Goal: Task Accomplishment & Management: Complete application form

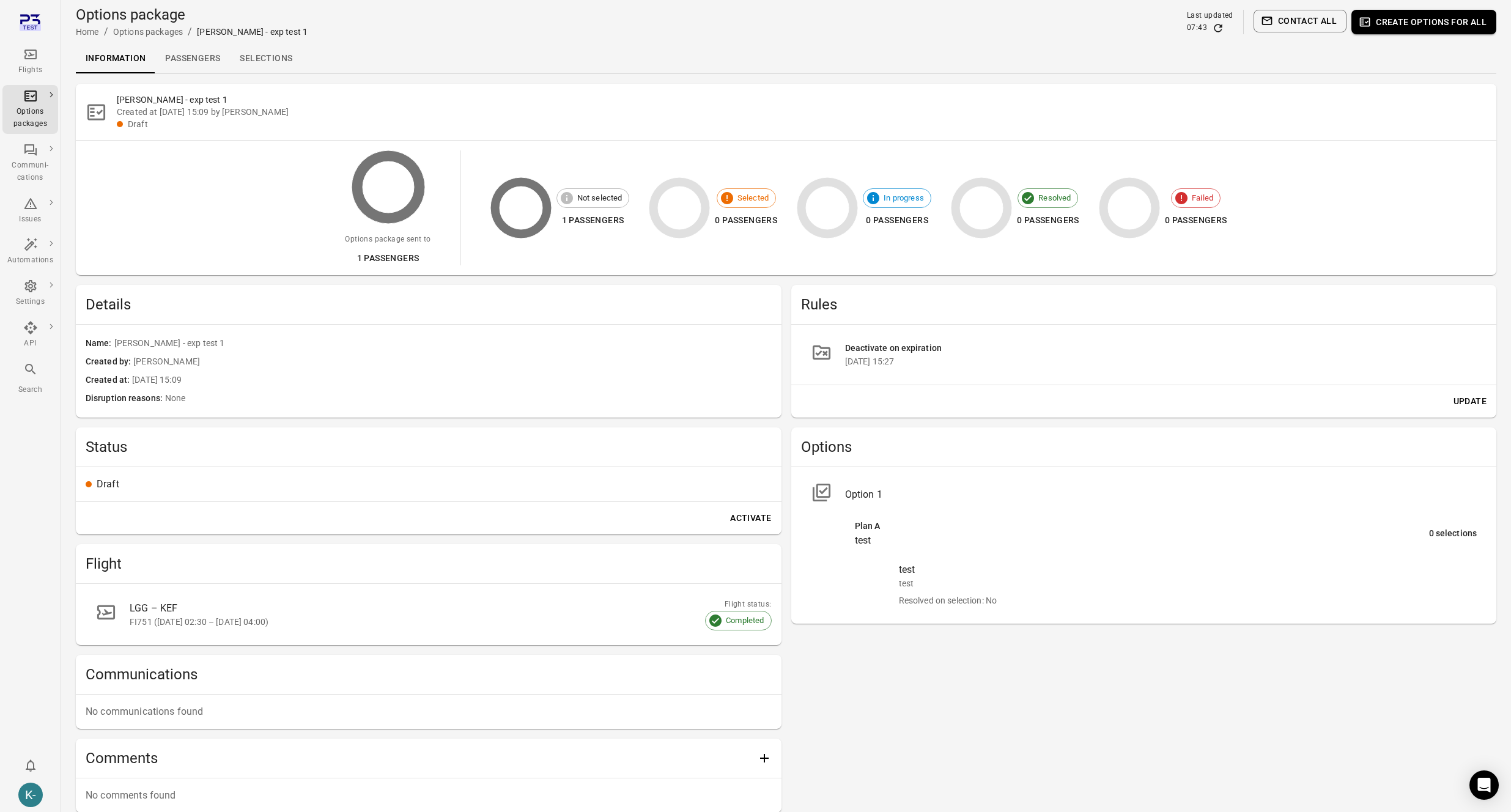
click at [1156, 283] on div "Kristinn - exp test 1 Created at [DATE] 15:09 by [PERSON_NAME] - avilabs Draft …" at bounding box center [786, 458] width 1421 height 748
click at [79, 107] on link "Options packages" at bounding box center [114, 110] width 114 height 23
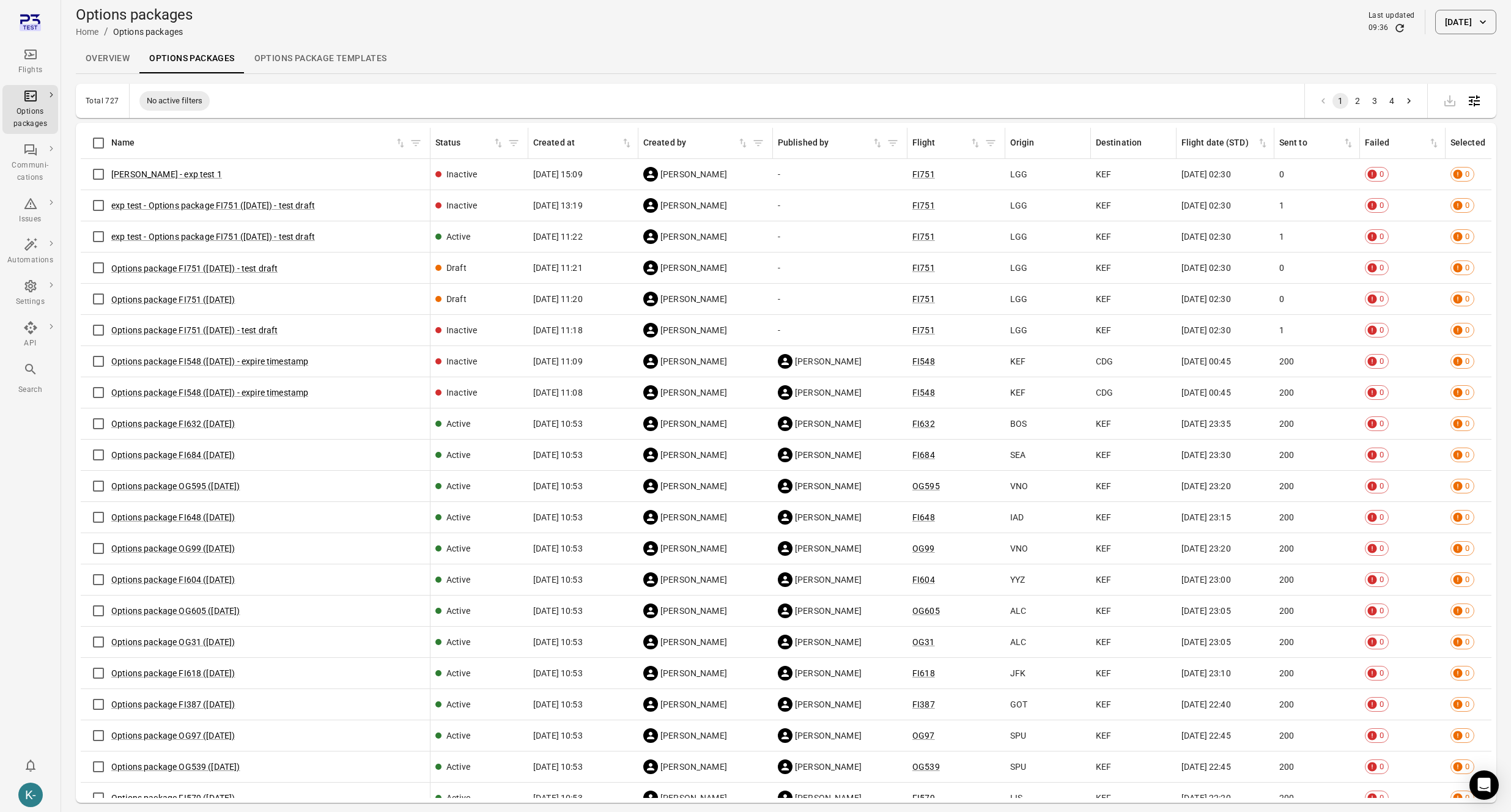
click at [34, 59] on icon "Main navigation" at bounding box center [31, 55] width 15 height 15
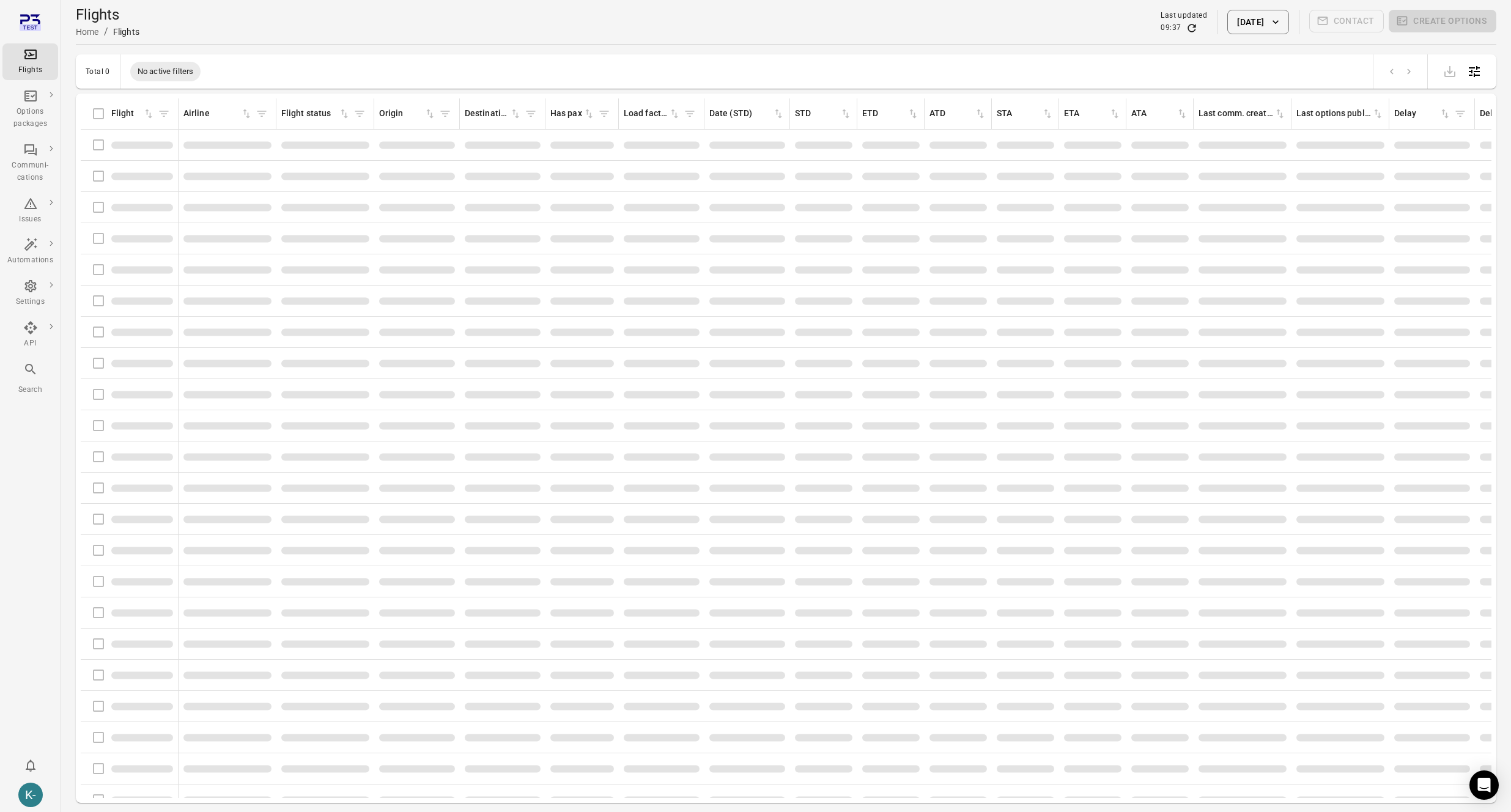
click at [1228, 27] on button "21 Aug 2025" at bounding box center [1258, 22] width 61 height 25
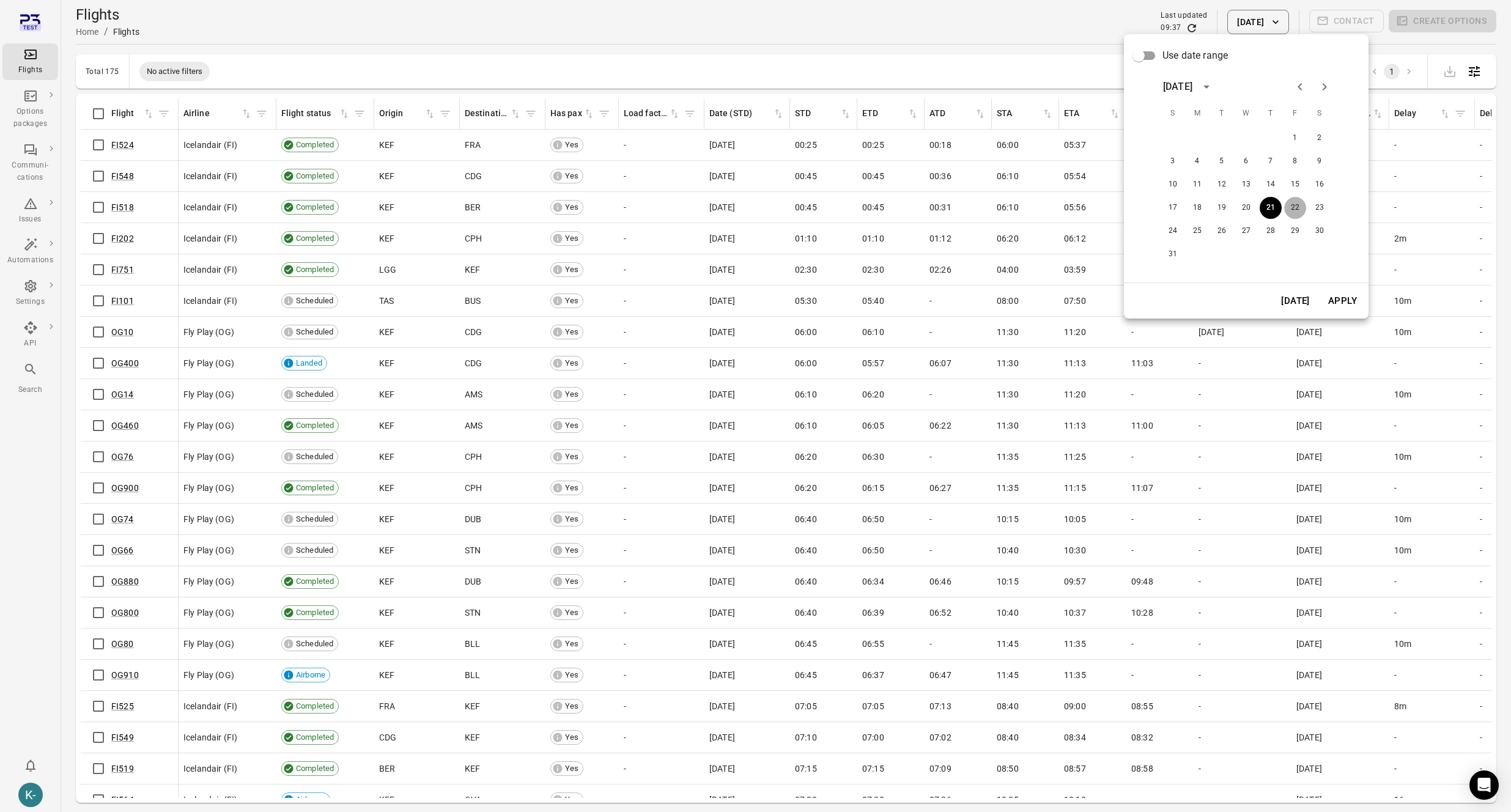
click at [1295, 200] on button "22" at bounding box center [1295, 207] width 22 height 22
click at [1338, 300] on button "Apply" at bounding box center [1342, 301] width 42 height 26
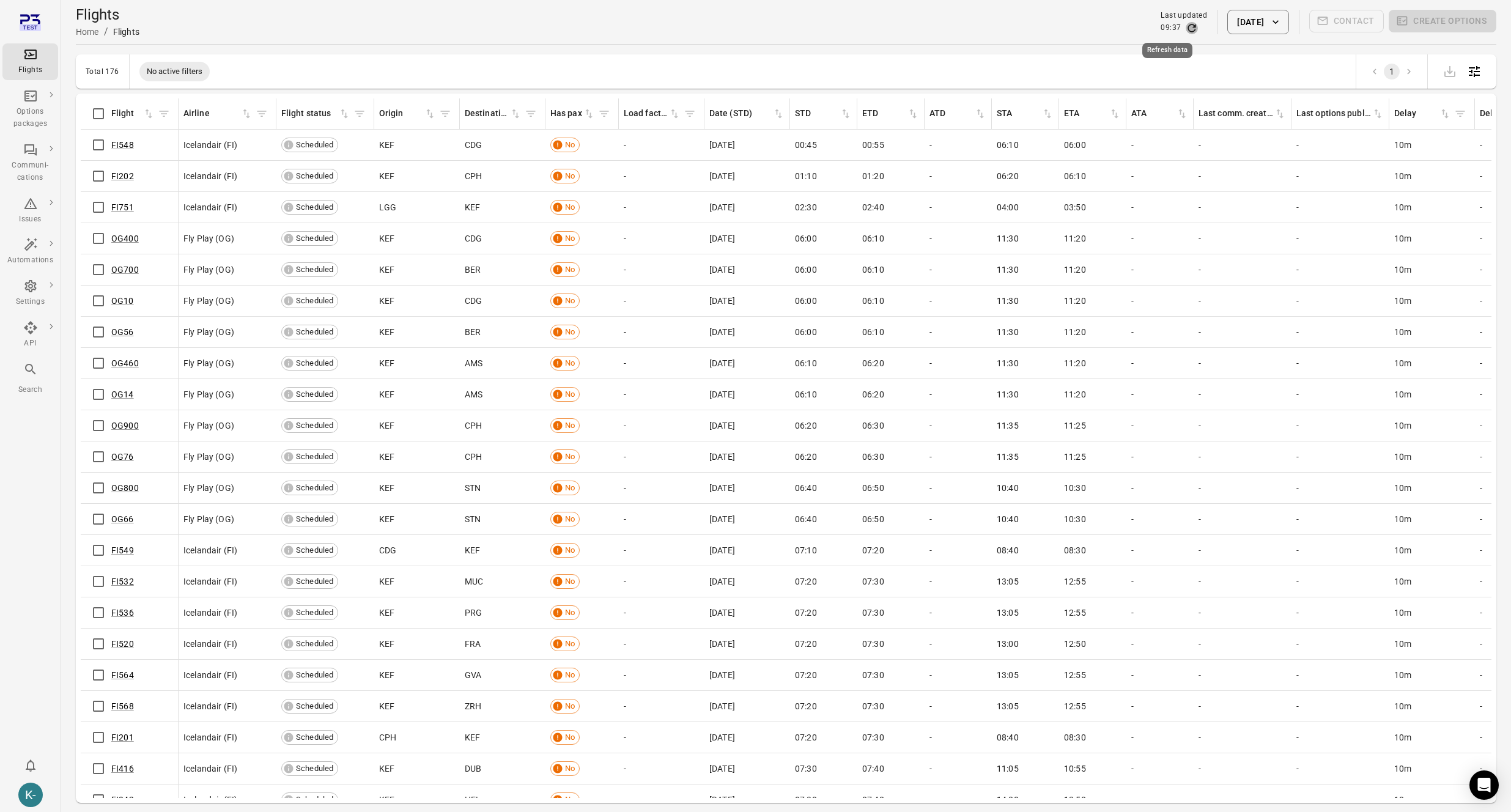
click at [1186, 29] on icon "Refresh data" at bounding box center [1192, 28] width 12 height 12
click at [609, 116] on icon "Filter by has pax" at bounding box center [604, 114] width 12 height 12
click at [601, 259] on button "Filter" at bounding box center [601, 259] width 42 height 26
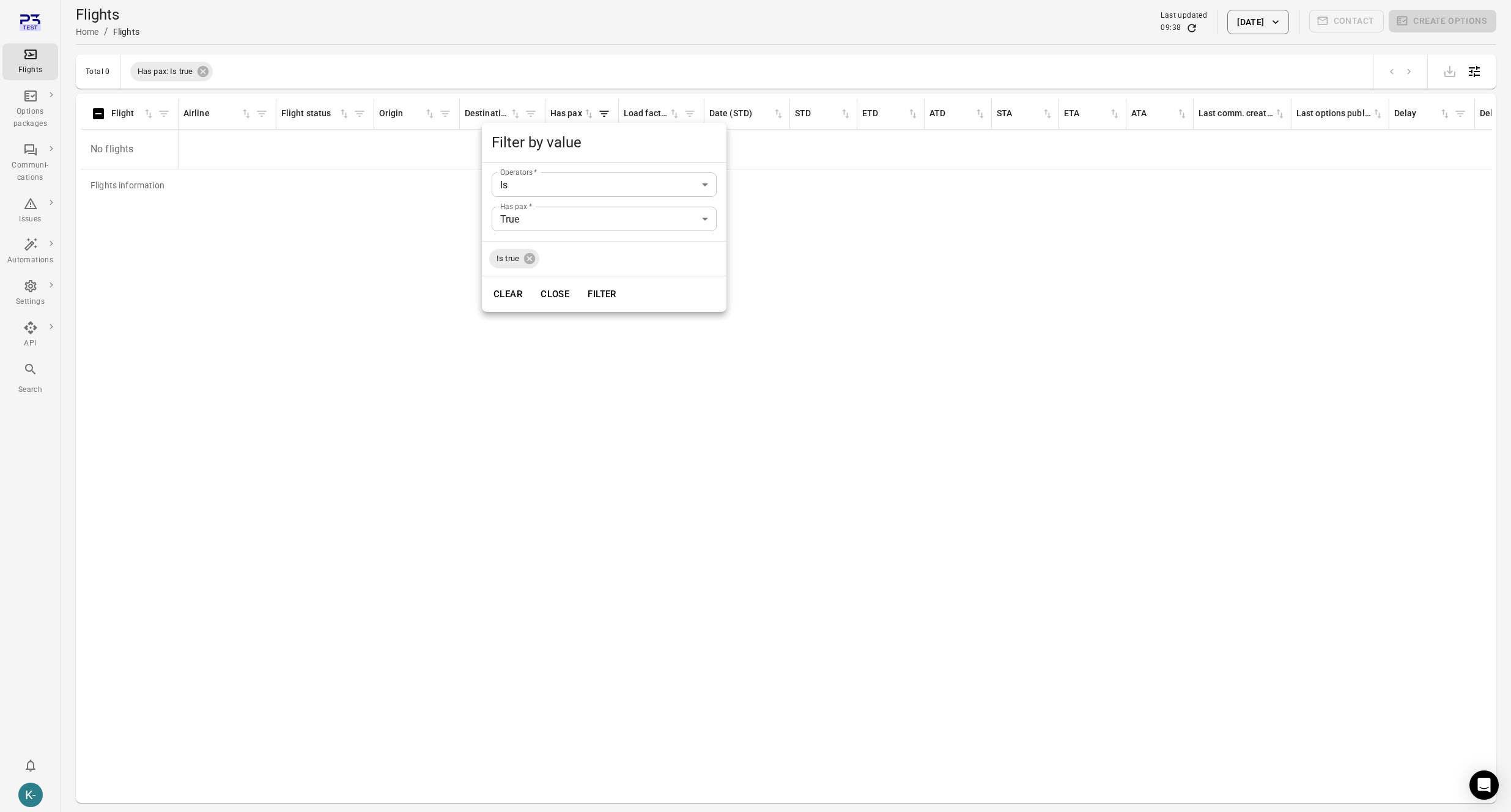
click at [775, 271] on div at bounding box center [755, 406] width 1511 height 812
click at [1186, 27] on icon "Refresh data" at bounding box center [1192, 28] width 12 height 12
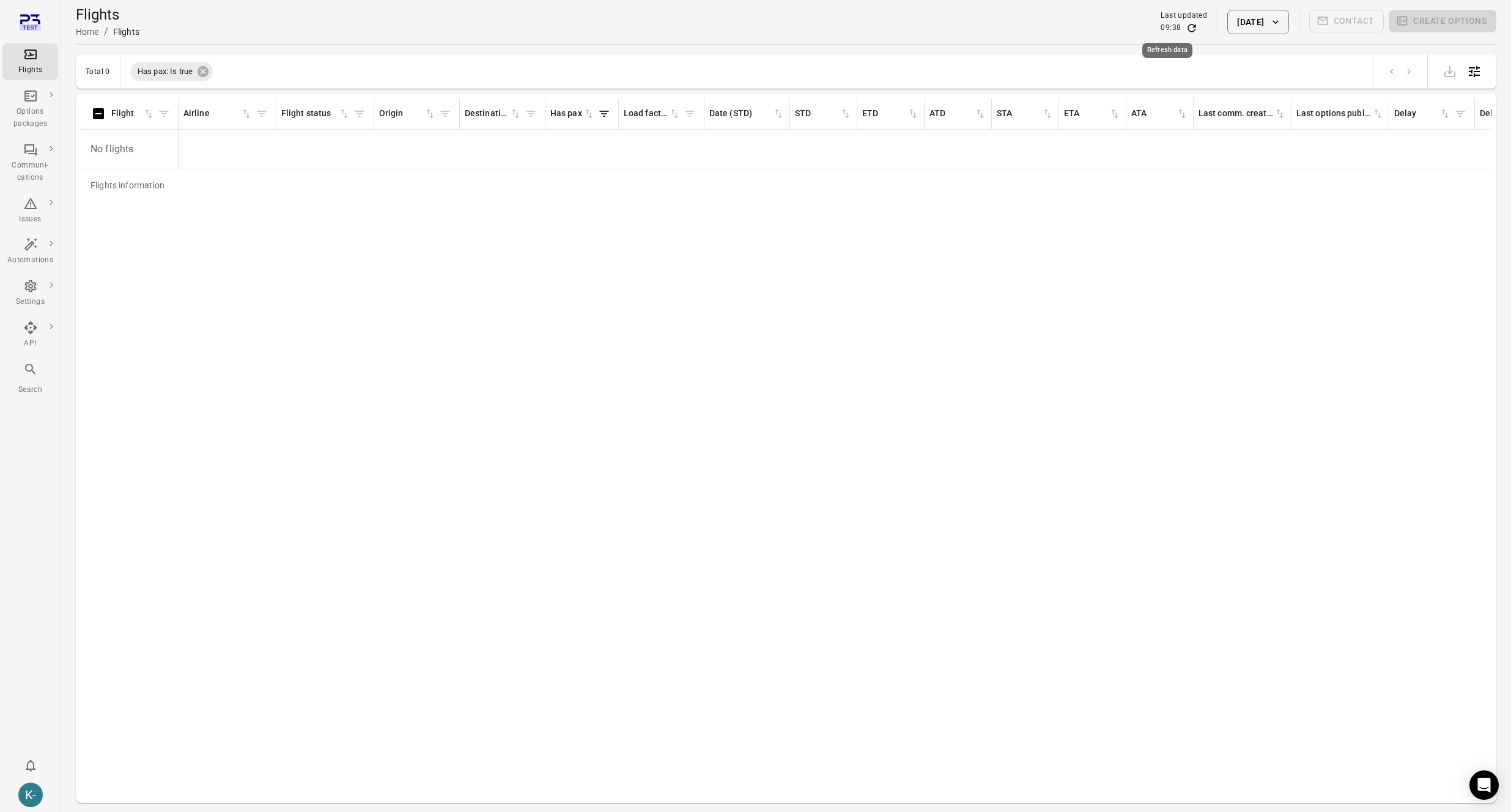
click at [1186, 27] on icon "Refresh data" at bounding box center [1192, 28] width 12 height 12
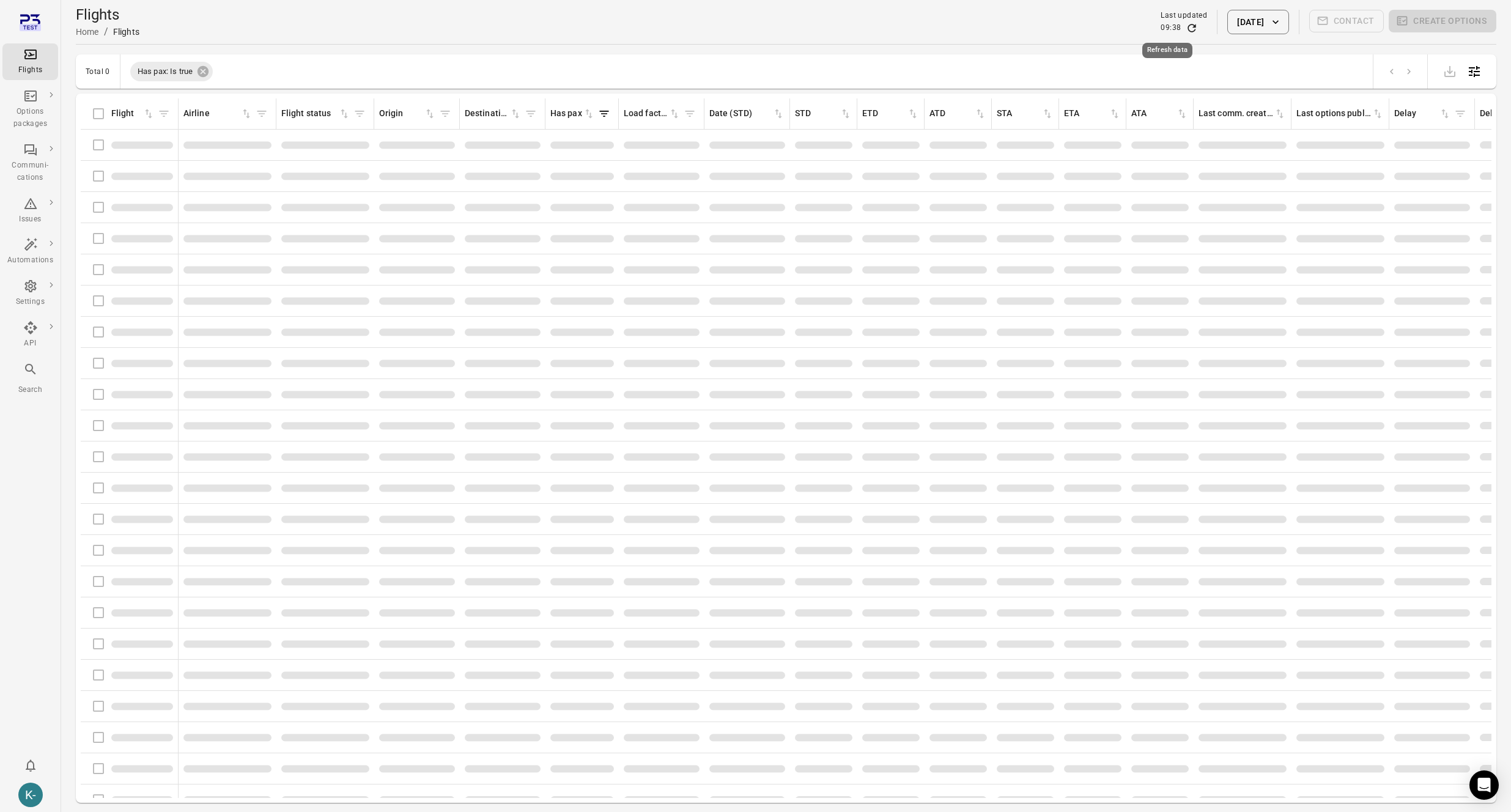
click at [1186, 27] on icon "Refresh data" at bounding box center [1192, 28] width 12 height 12
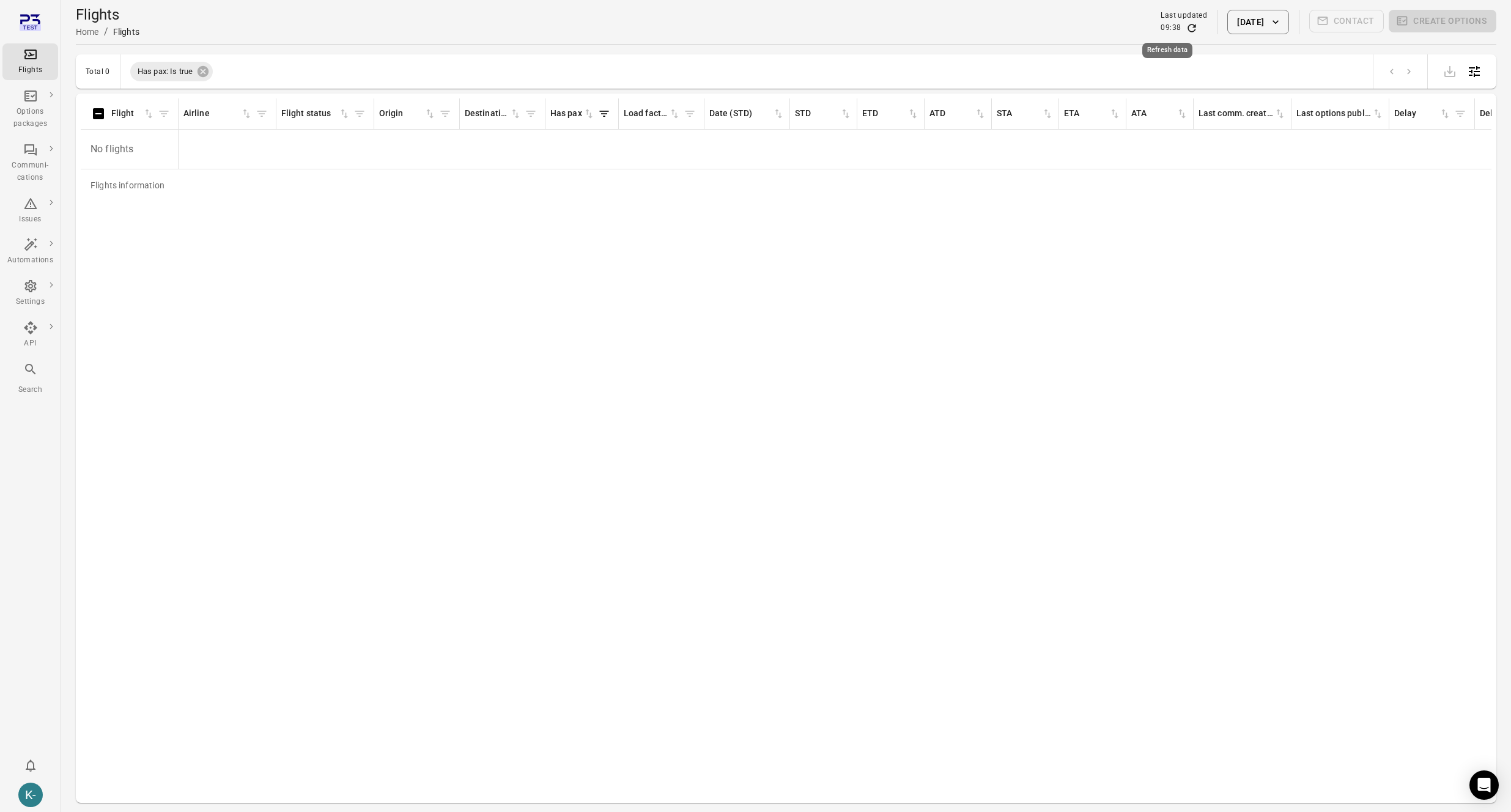
click at [1186, 27] on icon "Refresh data" at bounding box center [1192, 28] width 12 height 12
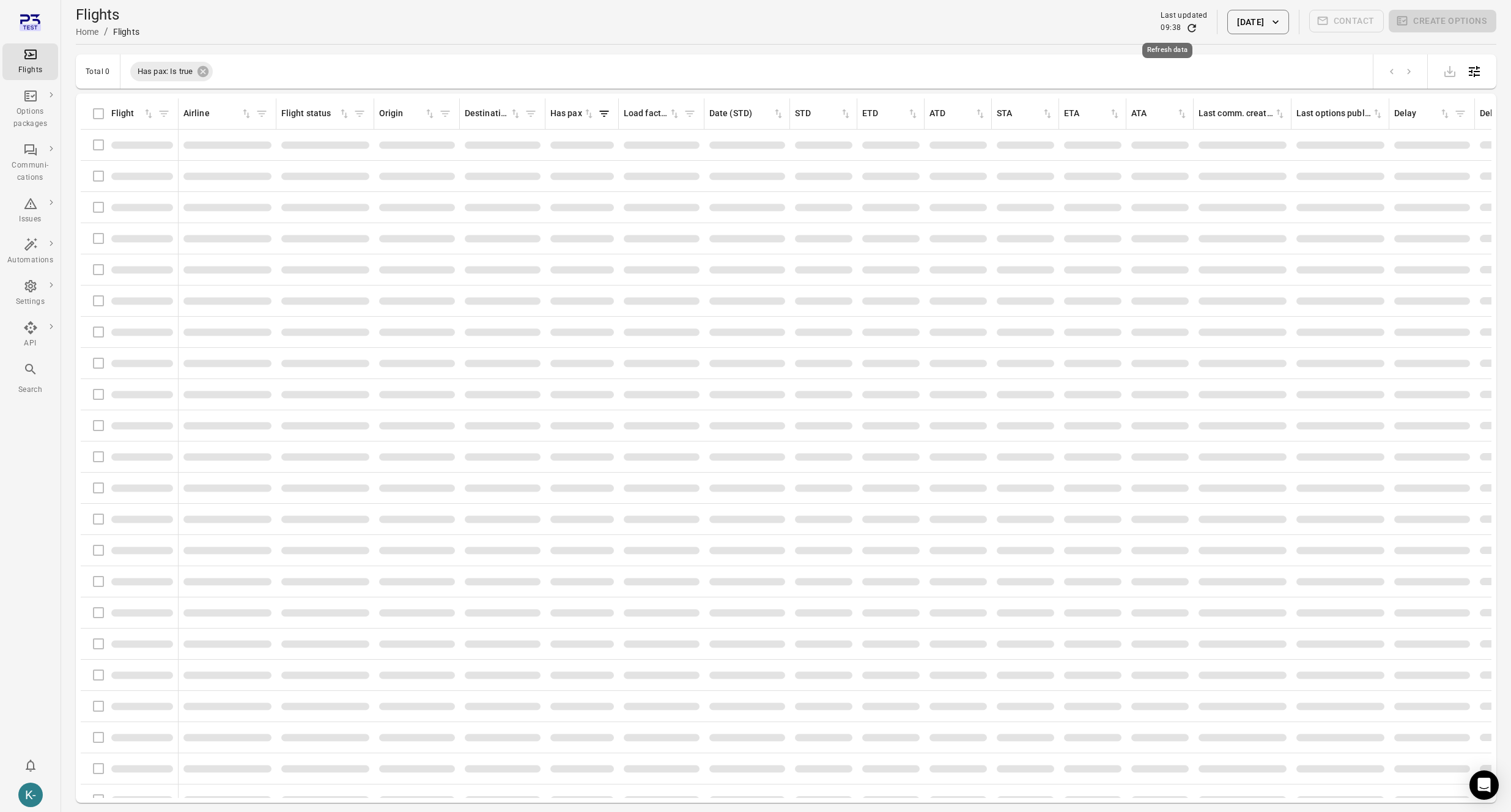
click at [1188, 27] on icon "Refresh data" at bounding box center [1192, 28] width 8 height 8
click at [1186, 28] on icon "Refresh data" at bounding box center [1192, 28] width 12 height 12
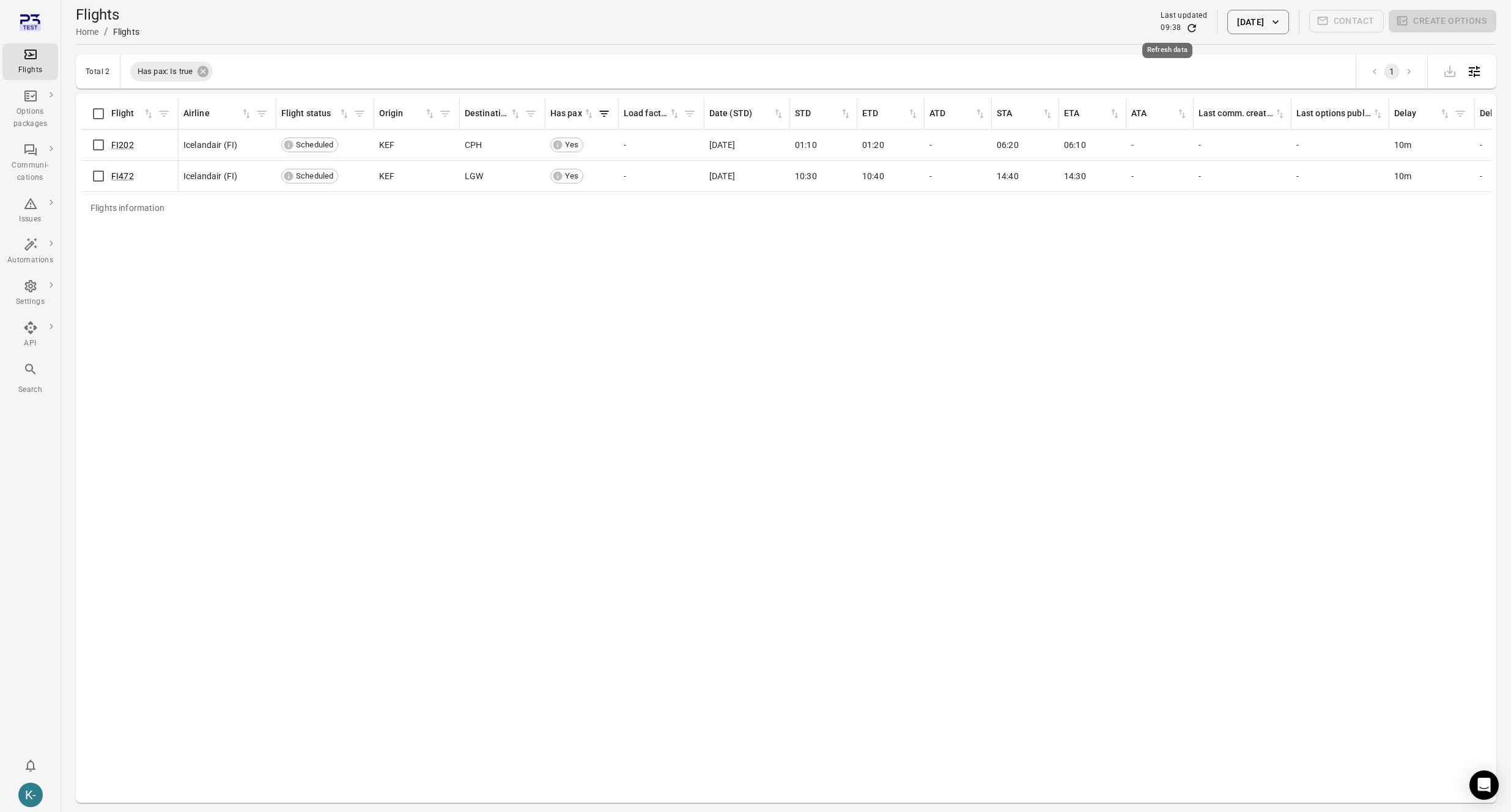
click at [1186, 28] on icon "Refresh data" at bounding box center [1192, 28] width 12 height 12
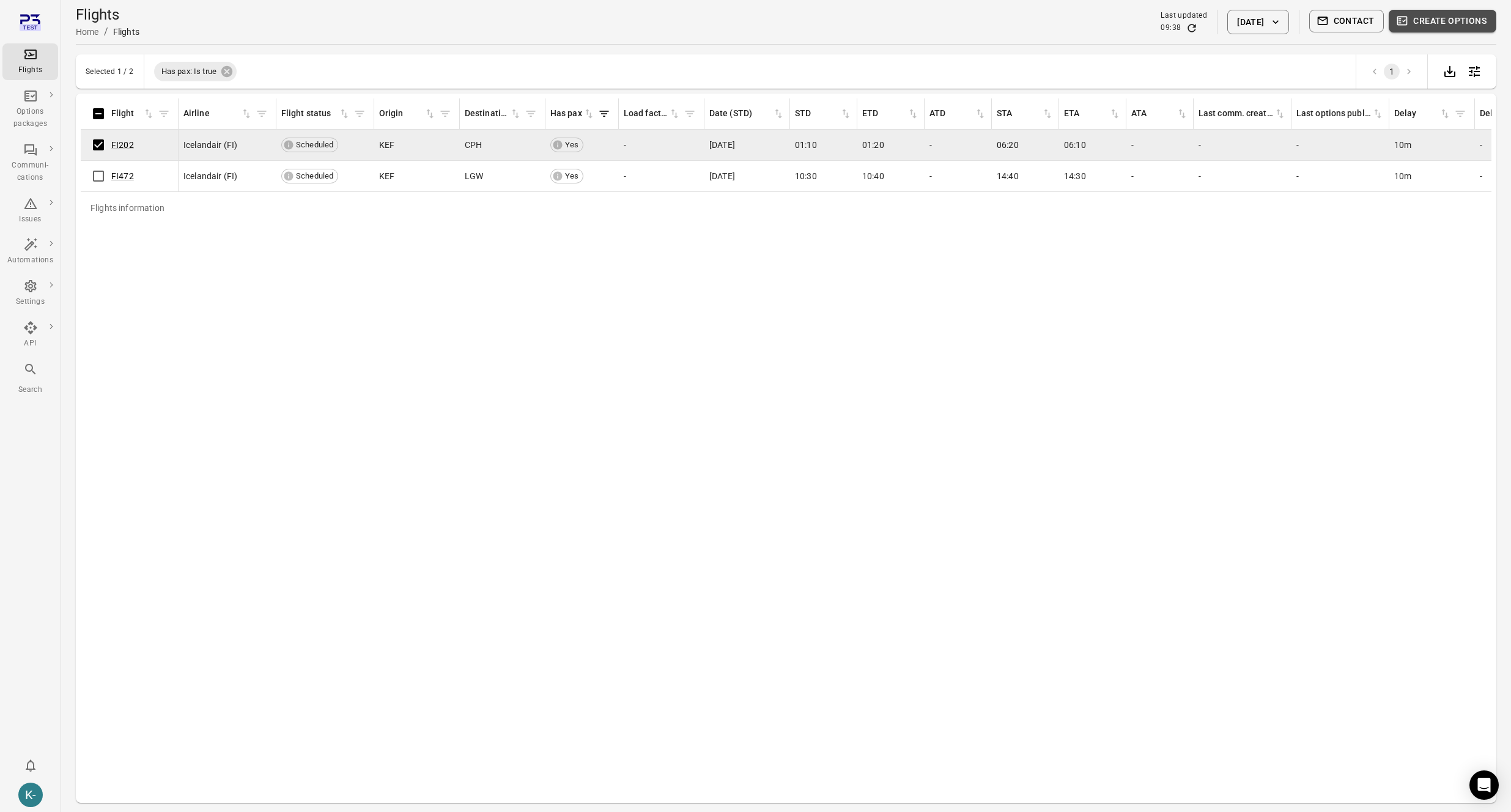
click at [1419, 23] on button "Create options" at bounding box center [1442, 21] width 108 height 23
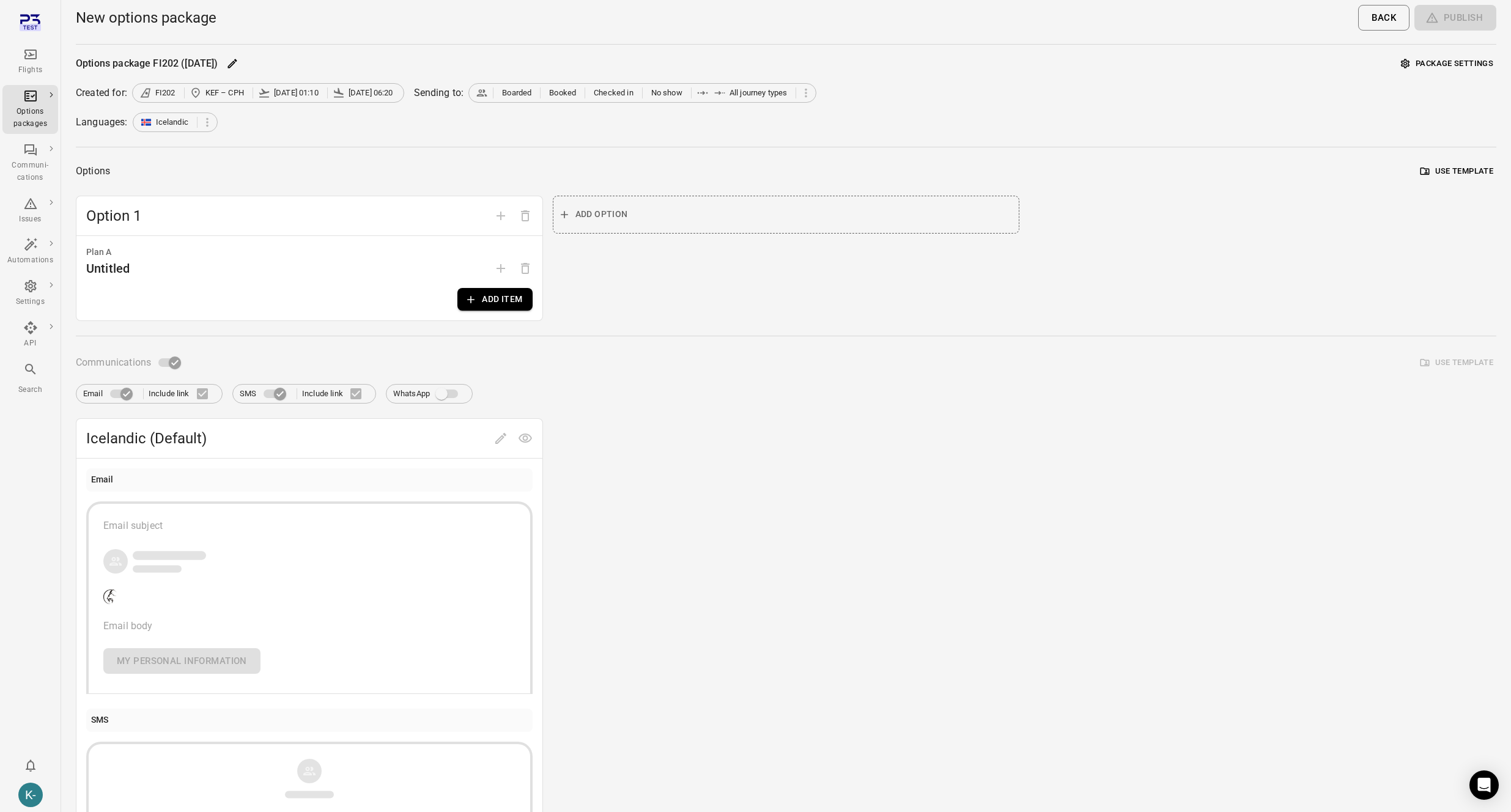
click at [472, 304] on icon "button" at bounding box center [470, 299] width 12 height 12
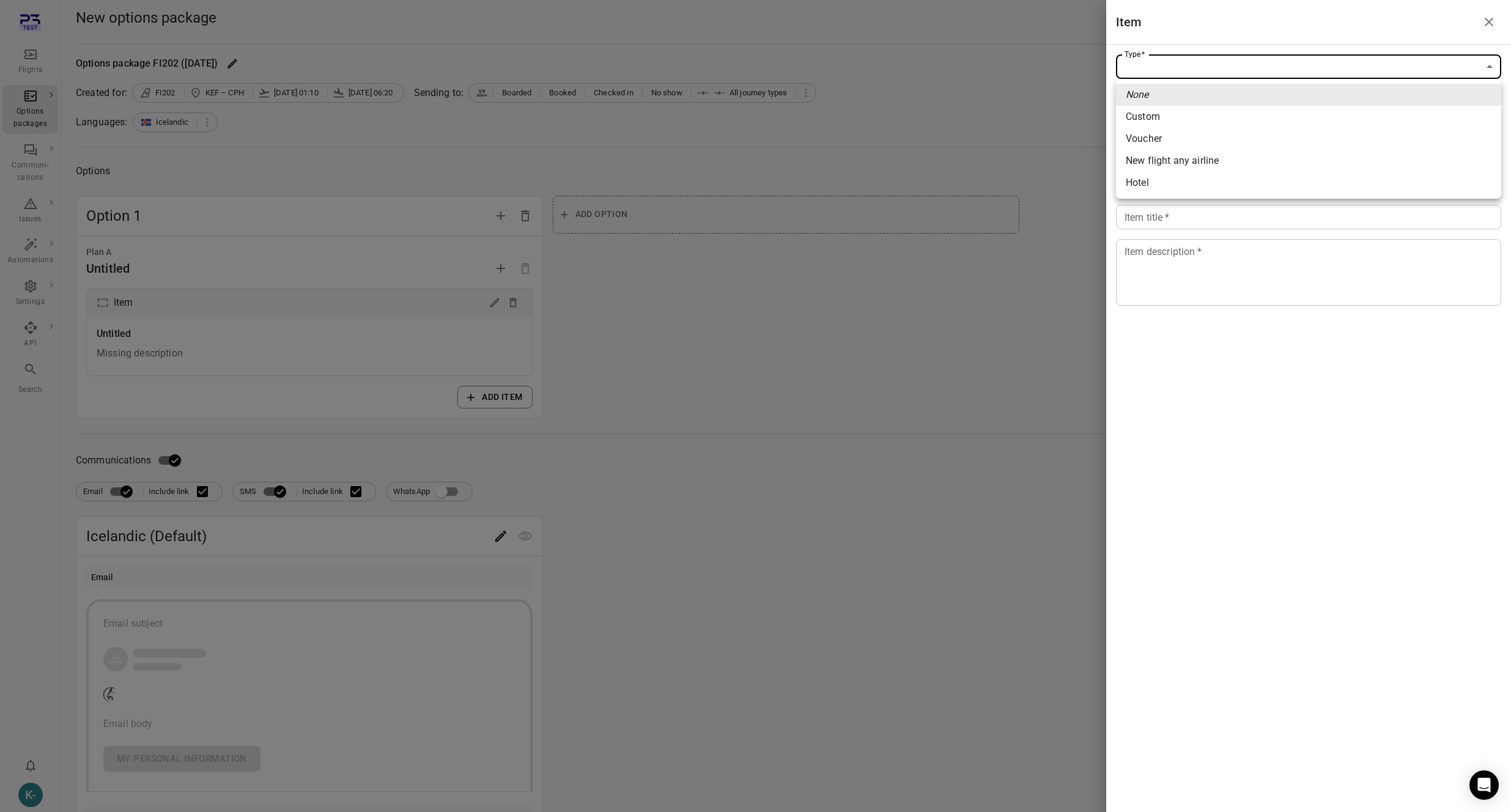
click at [1228, 68] on body "Flights Options packages Communi-cations Issues Automations Settings API Search…" at bounding box center [755, 523] width 1511 height 1046
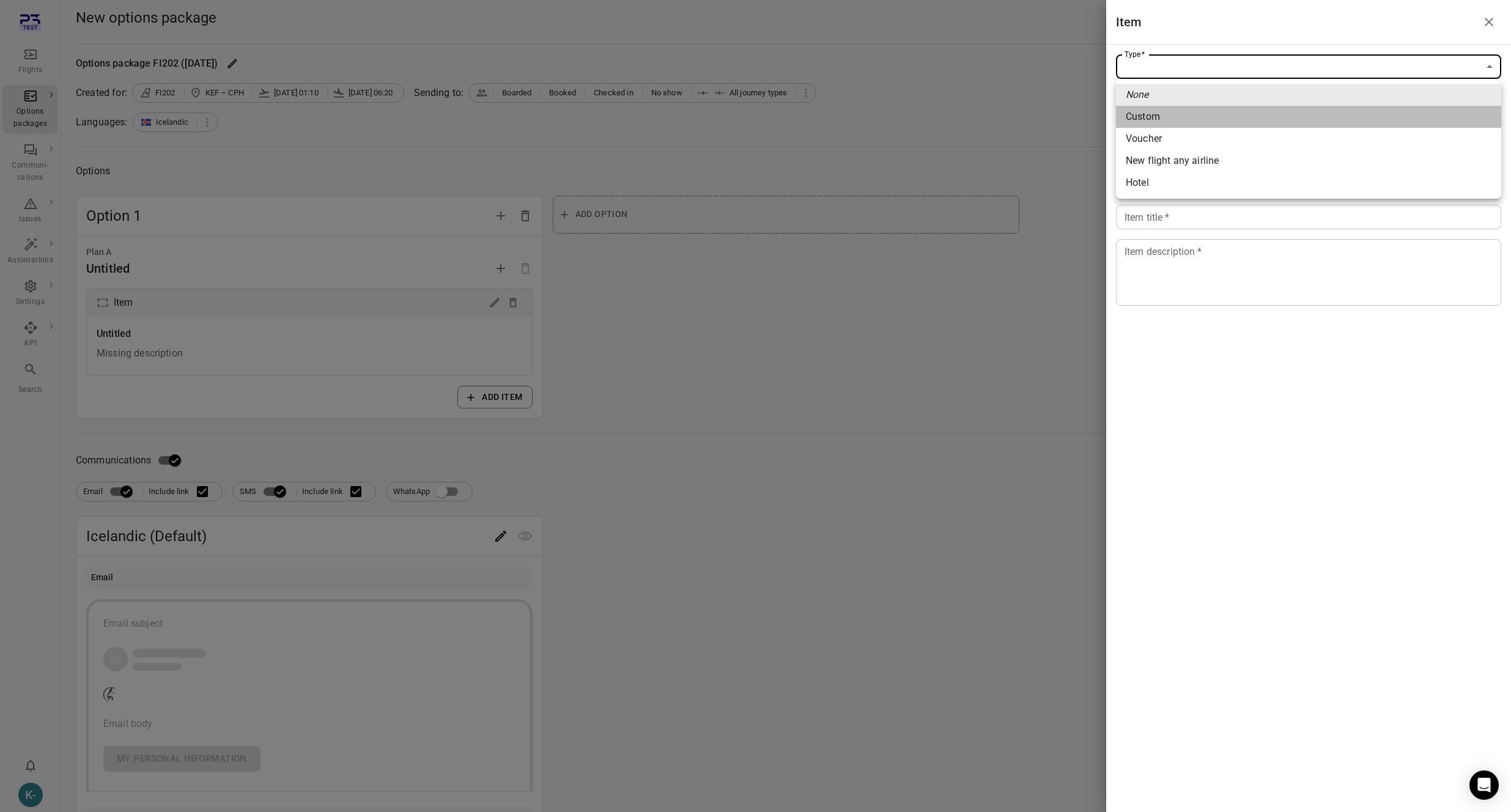
click at [1152, 116] on span "Custom" at bounding box center [1309, 117] width 366 height 15
type input "******"
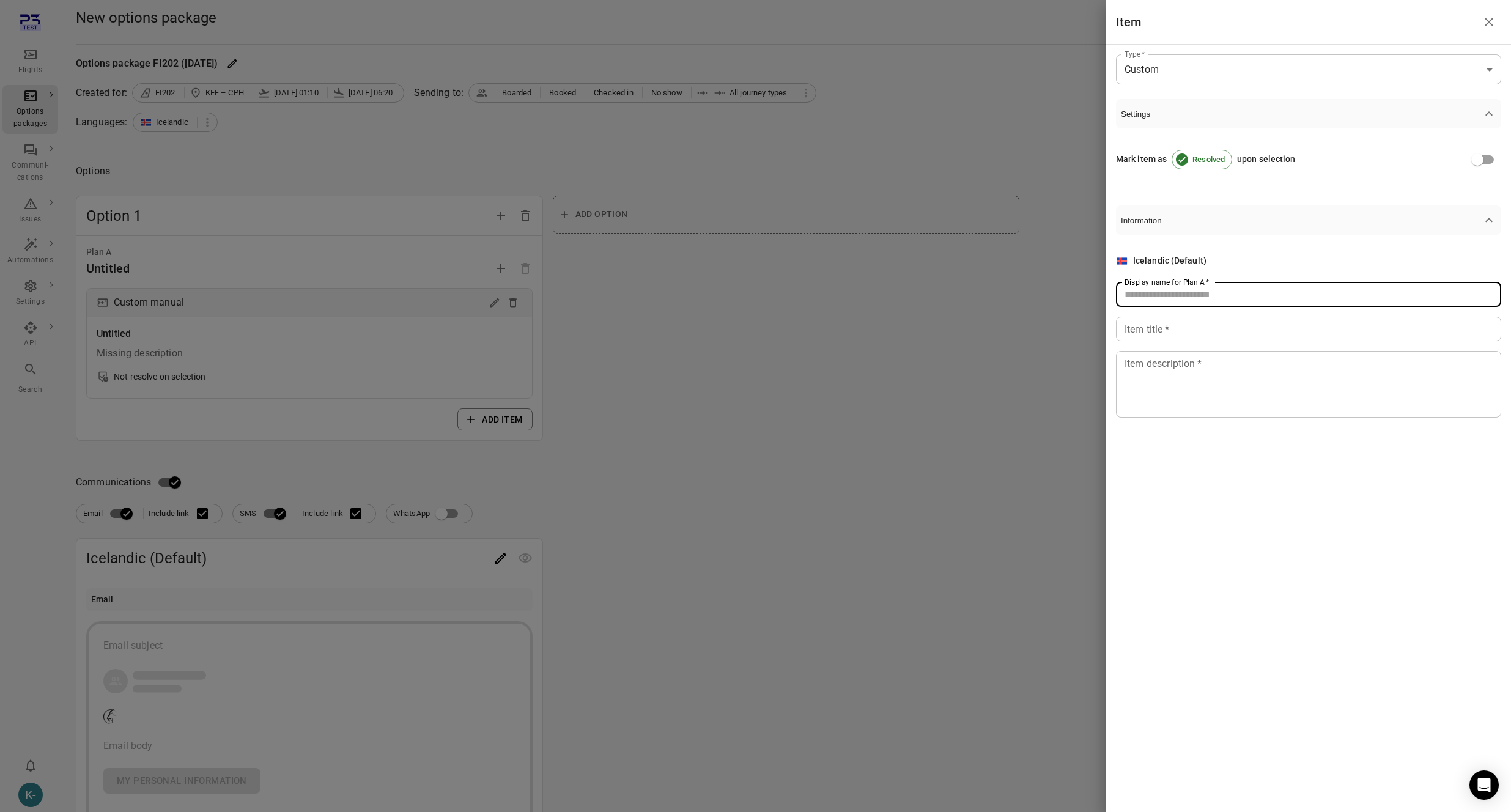
click at [1144, 306] on input "Display name for Plan A   *" at bounding box center [1308, 295] width 385 height 25
type input "****"
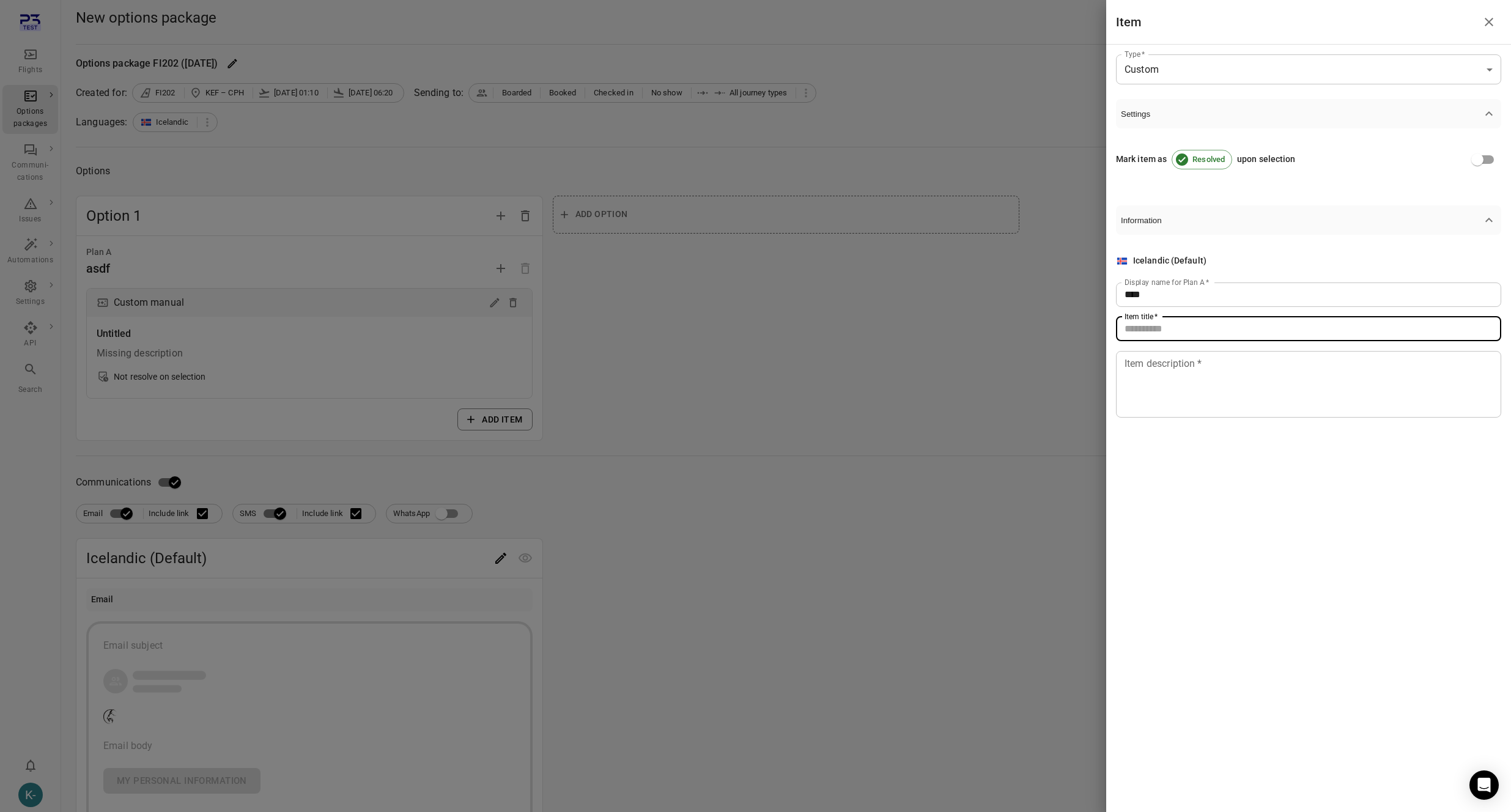
click at [1139, 323] on div "Item title   * Item title   *" at bounding box center [1308, 329] width 385 height 25
type input "****"
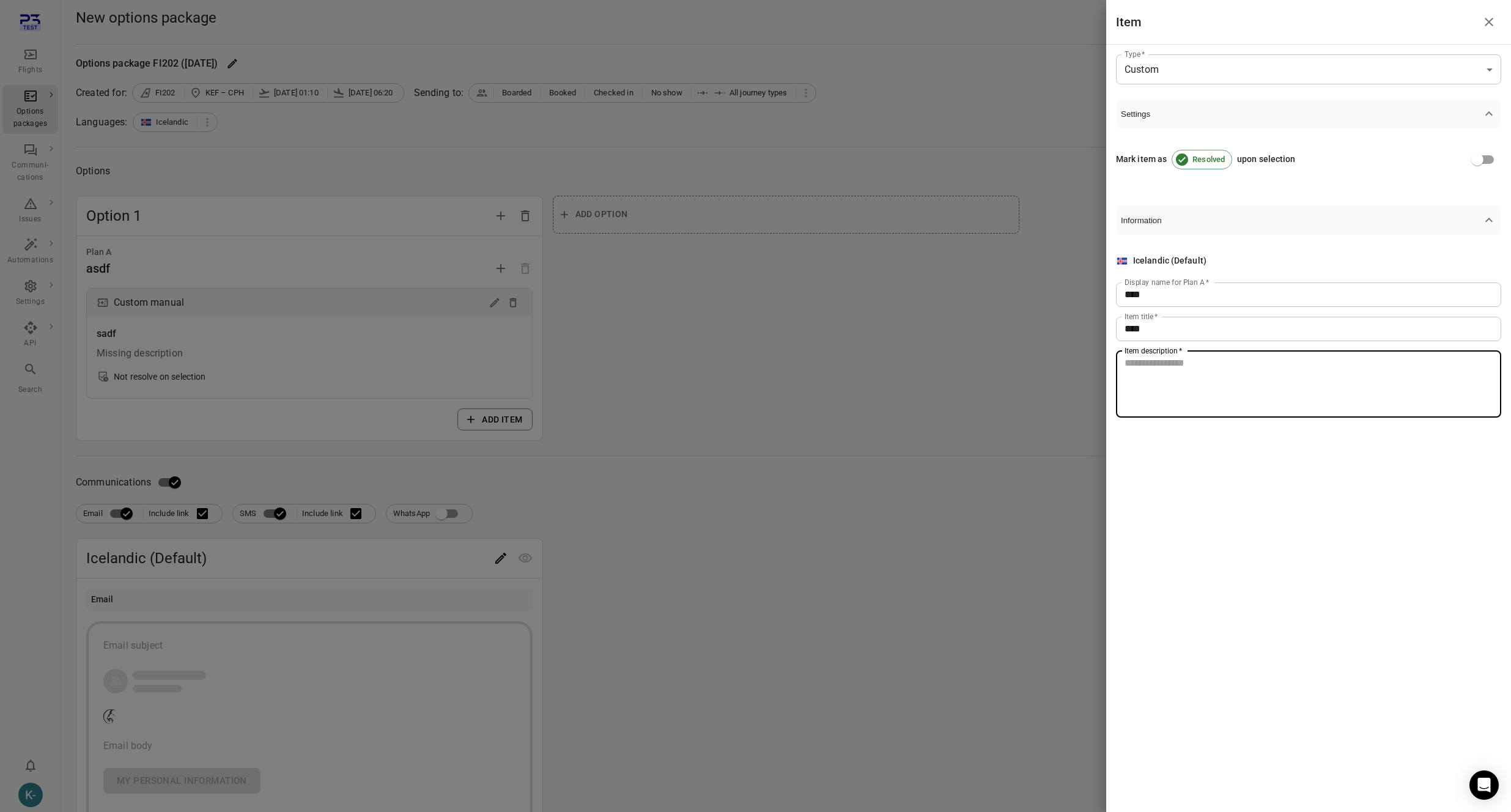
click at [1140, 373] on textarea "Item description   *" at bounding box center [1308, 384] width 368 height 57
type textarea "***"
click at [901, 379] on div at bounding box center [755, 406] width 1511 height 812
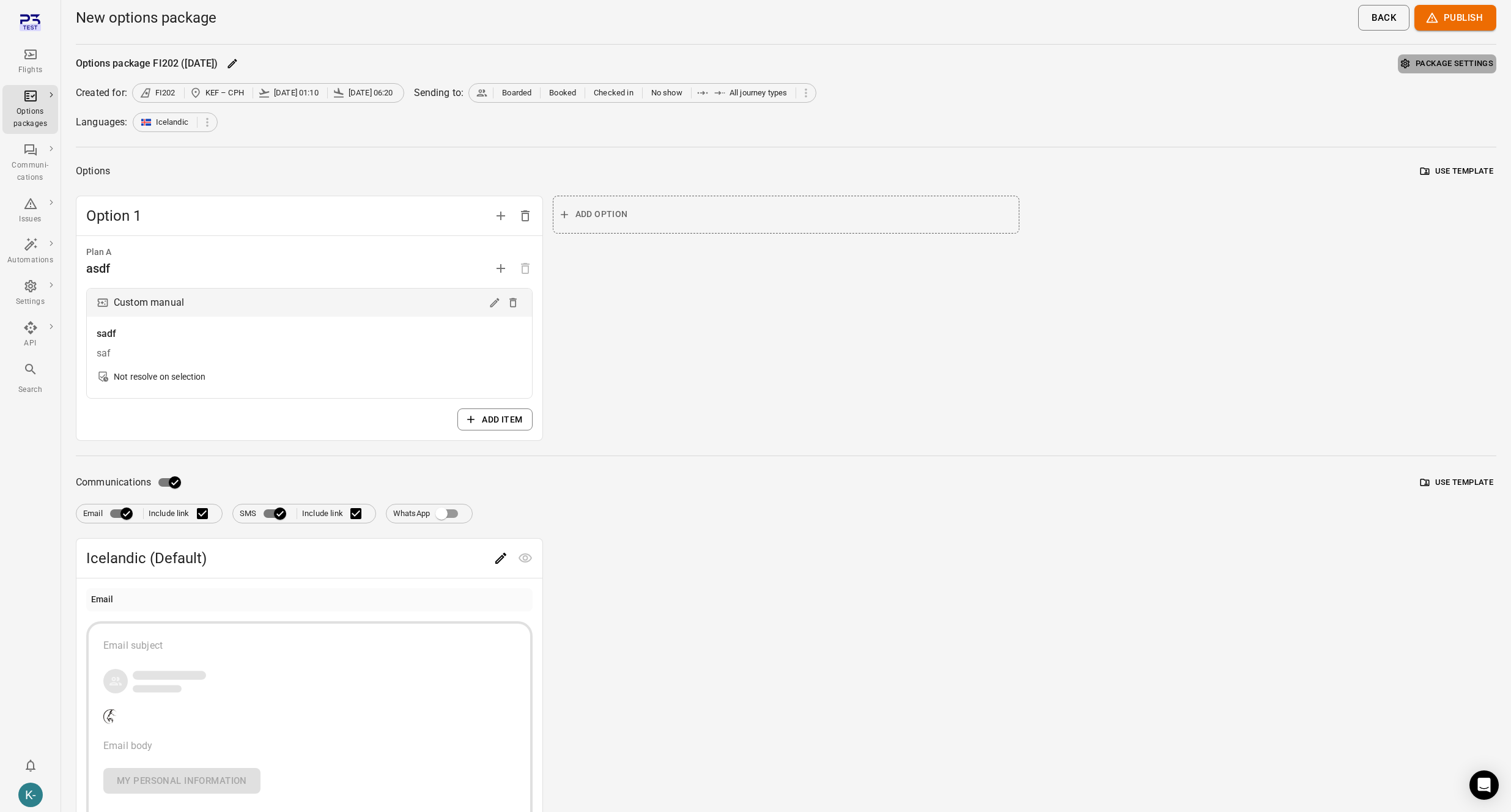
click at [1457, 62] on button "Package settings" at bounding box center [1447, 64] width 98 height 19
